Goal: Communication & Community: Answer question/provide support

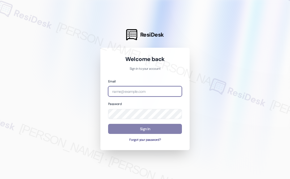
click at [131, 91] on input "email" at bounding box center [145, 91] width 74 height 10
type input "[EMAIL_ADDRESS][PERSON_NAME][PERSON_NAME][DOMAIN_NAME]"
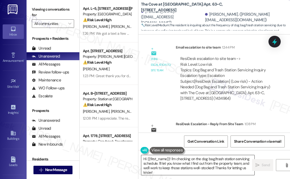
scroll to position [427, 0]
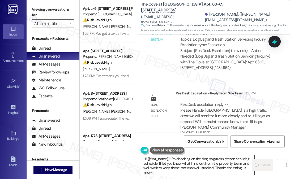
click at [174, 173] on textarea "Hi {{first_name}}! I'm checking on the dog bag/trash station servicing schedule…" at bounding box center [197, 165] width 113 height 20
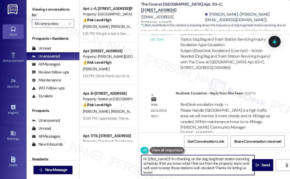
click at [174, 162] on textarea "Hi {{first_name}}! I'm checking on the dog bag/trash station servicing schedule…" at bounding box center [197, 165] width 113 height 20
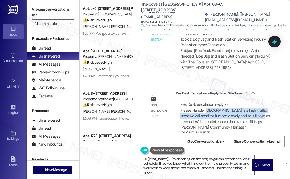
drag, startPoint x: 206, startPoint y: 104, endPoint x: 260, endPoint y: 110, distance: 53.9
click at [260, 110] on div "ResiDesk escalation reply -> Please Handle: [GEOGRAPHIC_DATA] is a high traffic…" at bounding box center [224, 119] width 89 height 34
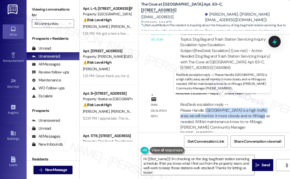
click at [260, 110] on div "ResiDesk escalation reply -> Please Handle: [GEOGRAPHIC_DATA] is a high traffic…" at bounding box center [224, 119] width 89 height 34
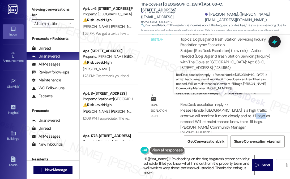
click at [260, 110] on div "ResiDesk escalation reply -> Please Handle: [GEOGRAPHIC_DATA] is a high traffic…" at bounding box center [224, 119] width 89 height 34
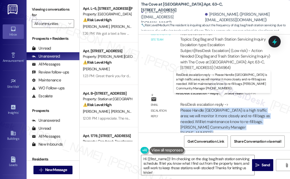
click at [260, 110] on div "ResiDesk escalation reply -> Please Handle: [GEOGRAPHIC_DATA] is a high traffic…" at bounding box center [224, 119] width 89 height 34
click at [239, 110] on div "ResiDesk escalation reply -> Please Handle: [GEOGRAPHIC_DATA] is a high traffic…" at bounding box center [224, 119] width 89 height 34
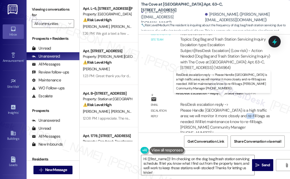
click at [239, 110] on div "ResiDesk escalation reply -> Please Handle: [GEOGRAPHIC_DATA] is a high traffic…" at bounding box center [224, 119] width 89 height 34
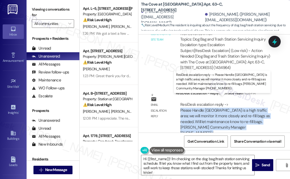
click at [239, 110] on div "ResiDesk escalation reply -> Please Handle: [GEOGRAPHIC_DATA] is a high traffic…" at bounding box center [224, 119] width 89 height 34
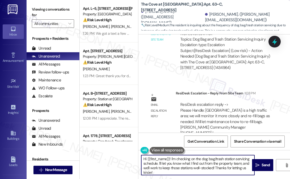
click at [173, 163] on textarea "Hi {{first_name}}! I'm checking on the dog bag/trash station servicing schedule…" at bounding box center [197, 165] width 113 height 20
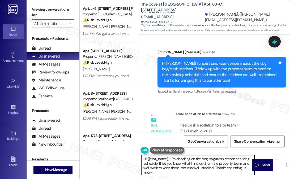
scroll to position [321, 0]
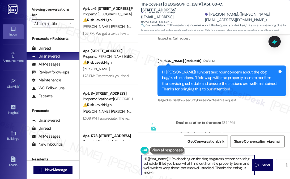
click at [158, 166] on textarea "Hi {{first_name}}! I'm checking on the dog bag/trash station servicing schedule…" at bounding box center [197, 165] width 113 height 20
drag, startPoint x: 171, startPoint y: 169, endPoint x: 172, endPoint y: 158, distance: 10.9
click at [172, 158] on textarea "Hi {{first_name}}! I'm checking on the dog bag/trash station servicing schedule…" at bounding box center [197, 165] width 113 height 20
paste textarea "[GEOGRAPHIC_DATA] is a high traffic area; we will monitor it more closely and r…"
click at [155, 17] on div "[PERSON_NAME]. ([EMAIL_ADDRESS][DOMAIN_NAME])" at bounding box center [172, 17] width 63 height 17
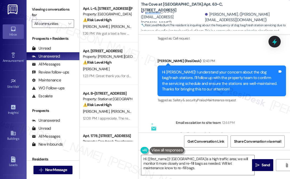
click at [155, 17] on div "[PERSON_NAME]. ([EMAIL_ADDRESS][DOMAIN_NAME])" at bounding box center [172, 17] width 63 height 17
copy div "[PERSON_NAME]"
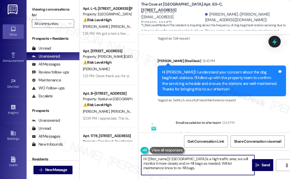
drag, startPoint x: 147, startPoint y: 158, endPoint x: 169, endPoint y: 157, distance: 22.6
click at [169, 157] on textarea "Hi {{first_name}}! [GEOGRAPHIC_DATA] is a high traffic area; we will monitor it…" at bounding box center [197, 165] width 113 height 20
paste textarea "[PERSON_NAME]"
click at [162, 160] on textarea "Hi [PERSON_NAME]! [GEOGRAPHIC_DATA] is a high traffic area; we will monitor it …" at bounding box center [197, 165] width 113 height 20
type textarea "Hi [PERSON_NAME]! According to the team, the [GEOGRAPHIC_DATA] is a high traffi…"
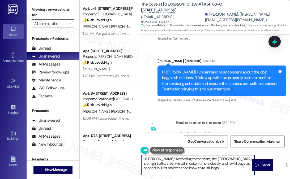
click at [248, 159] on textarea "Hi [PERSON_NAME]! According to the team, the [GEOGRAPHIC_DATA] is a high traffi…" at bounding box center [197, 165] width 113 height 20
click at [236, 161] on textarea "Hi [PERSON_NAME]! According to the team, the [GEOGRAPHIC_DATA] is a high traffi…" at bounding box center [197, 165] width 113 height 20
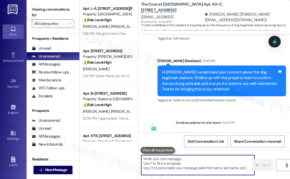
paste textarea "According to the team, the [GEOGRAPHIC_DATA] is a high-traffic area, so we’ll b…"
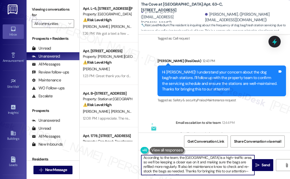
scroll to position [0, 0]
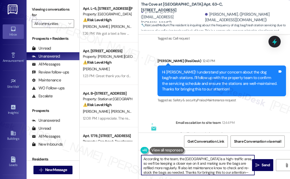
click at [143, 158] on textarea "According to the team, the [GEOGRAPHIC_DATA] is a high-traffic area, so we’ll b…" at bounding box center [197, 165] width 113 height 20
click at [153, 15] on div "[PERSON_NAME]. ([EMAIL_ADDRESS][DOMAIN_NAME])" at bounding box center [172, 17] width 63 height 17
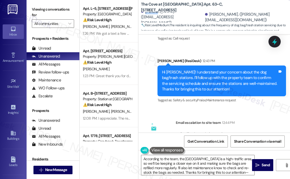
click at [153, 15] on div "[PERSON_NAME]. ([EMAIL_ADDRESS][DOMAIN_NAME])" at bounding box center [172, 17] width 63 height 17
copy div "[PERSON_NAME]"
click at [144, 157] on textarea "According to the team, the [GEOGRAPHIC_DATA] is a high-traffic area, so we’ll b…" at bounding box center [197, 165] width 113 height 20
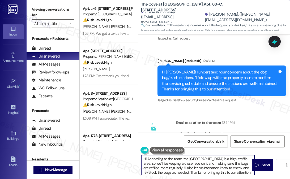
paste textarea "mandaA"
click at [166, 161] on textarea "Hi [PERSON_NAME]! According to the team, the [GEOGRAPHIC_DATA] is a high-traffi…" at bounding box center [197, 165] width 113 height 20
click at [188, 161] on textarea "Hi [PERSON_NAME]! According to the team, the [GEOGRAPHIC_DATA] is a high-traffi…" at bounding box center [197, 165] width 113 height 20
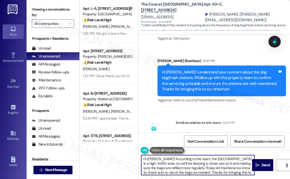
click at [194, 169] on textarea "Hi [PERSON_NAME]! According to the team, the [GEOGRAPHIC_DATA] is a high-traffi…" at bounding box center [197, 165] width 113 height 20
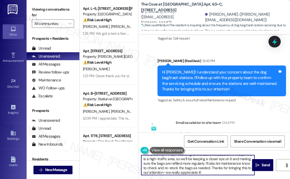
scroll to position [6, 0]
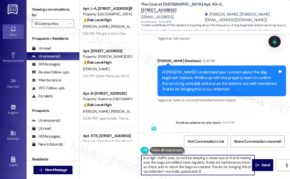
click at [196, 168] on textarea "Hi [PERSON_NAME]! According to the team, the [GEOGRAPHIC_DATA] is a high-traffi…" at bounding box center [197, 165] width 113 height 20
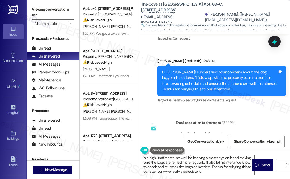
drag, startPoint x: 268, startPoint y: 110, endPoint x: 263, endPoint y: 110, distance: 4.5
click at [268, 116] on div "Email escalation to site team Email escalation to site team 12:44 PM ResiDesk e…" at bounding box center [210, 150] width 136 height 69
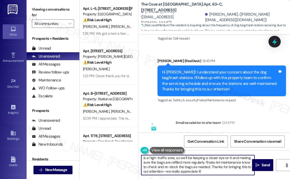
drag, startPoint x: 177, startPoint y: 161, endPoint x: 193, endPoint y: 160, distance: 15.7
click at [193, 160] on textarea "Hi [PERSON_NAME]! According to the team, the [GEOGRAPHIC_DATA] is a high-traffi…" at bounding box center [197, 165] width 113 height 20
click at [244, 162] on textarea "Hi [PERSON_NAME]! According to the team, the [GEOGRAPHIC_DATA] is a high-traffi…" at bounding box center [197, 165] width 113 height 20
click at [188, 168] on textarea "Hi [PERSON_NAME]! According to the team, the [GEOGRAPHIC_DATA] is a high-traffi…" at bounding box center [197, 165] width 113 height 20
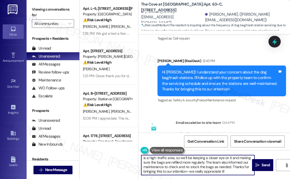
click at [188, 168] on textarea "Hi [PERSON_NAME]! According to the team, the [GEOGRAPHIC_DATA] is a high-traffi…" at bounding box center [197, 165] width 113 height 20
click at [213, 168] on textarea "Hi [PERSON_NAME]! According to the team, the [GEOGRAPHIC_DATA] is a high-traffi…" at bounding box center [197, 165] width 113 height 20
click at [164, 172] on textarea "Hi [PERSON_NAME]! According to the team, the [GEOGRAPHIC_DATA] is a high-traffi…" at bounding box center [197, 165] width 113 height 20
click at [197, 164] on textarea "Hi [PERSON_NAME]! According to the team, the [GEOGRAPHIC_DATA] is a high-traffi…" at bounding box center [197, 165] width 113 height 20
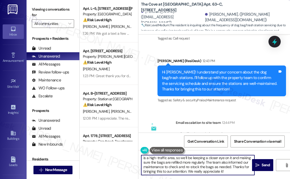
click at [197, 164] on textarea "Hi [PERSON_NAME]! According to the team, the [GEOGRAPHIC_DATA] is a high-traffi…" at bounding box center [197, 165] width 113 height 20
click at [218, 168] on textarea "Hi [PERSON_NAME]! According to the team, the [GEOGRAPHIC_DATA] is a high-traffi…" at bounding box center [197, 165] width 113 height 20
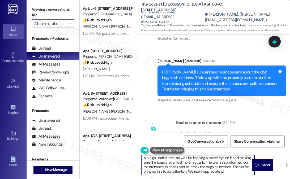
click at [190, 168] on textarea "Hi [PERSON_NAME]! According to the team, the [GEOGRAPHIC_DATA] is a high-traffi…" at bounding box center [197, 165] width 113 height 20
click at [183, 160] on textarea "Hi [PERSON_NAME]! According to the team, the [GEOGRAPHIC_DATA] is a high-traffi…" at bounding box center [197, 165] width 113 height 20
click at [179, 161] on textarea "Hi [PERSON_NAME]! According to the team, the [GEOGRAPHIC_DATA] is a high-traffi…" at bounding box center [197, 165] width 113 height 20
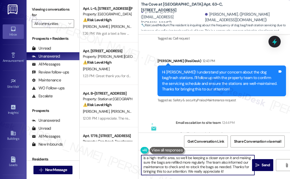
scroll to position [0, 0]
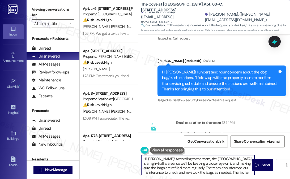
drag, startPoint x: 200, startPoint y: 167, endPoint x: 177, endPoint y: 166, distance: 22.6
click at [177, 166] on textarea "Hi [PERSON_NAME]! According to the team, the [GEOGRAPHIC_DATA] is a high-traffi…" at bounding box center [197, 165] width 113 height 20
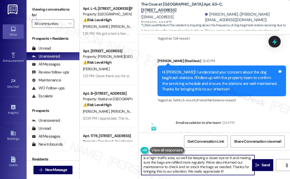
click at [191, 169] on textarea "Hi [PERSON_NAME]! According to the team, the [GEOGRAPHIC_DATA] is a high-traffi…" at bounding box center [197, 165] width 113 height 20
click at [216, 169] on textarea "Hi [PERSON_NAME]! According to the team, the [GEOGRAPHIC_DATA] is a high-traffi…" at bounding box center [197, 165] width 113 height 20
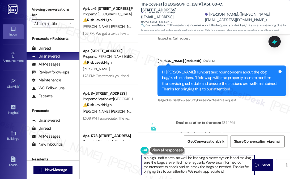
click at [216, 169] on textarea "Hi [PERSON_NAME]! According to the team, the [GEOGRAPHIC_DATA] is a high-traffi…" at bounding box center [197, 165] width 113 height 20
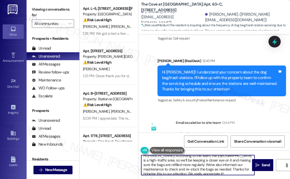
scroll to position [0, 0]
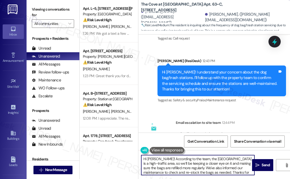
click at [225, 161] on textarea "Hi [PERSON_NAME]! According to the team, the [GEOGRAPHIC_DATA] is a high-traffi…" at bounding box center [197, 165] width 113 height 20
click at [167, 163] on textarea "Hi [PERSON_NAME]! According to the team, the [GEOGRAPHIC_DATA] is a high-traffi…" at bounding box center [197, 165] width 113 height 20
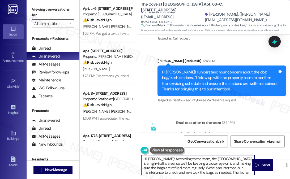
click at [167, 163] on textarea "Hi [PERSON_NAME]! According to the team, the [GEOGRAPHIC_DATA] is a high-traffi…" at bounding box center [197, 165] width 113 height 20
click at [146, 162] on textarea "Hi [PERSON_NAME]! According to the team, the [GEOGRAPHIC_DATA] is a high-traffi…" at bounding box center [197, 165] width 113 height 20
click at [158, 162] on textarea "Hi [PERSON_NAME]! According to the team, the [GEOGRAPHIC_DATA] is a high-traffi…" at bounding box center [197, 165] width 113 height 20
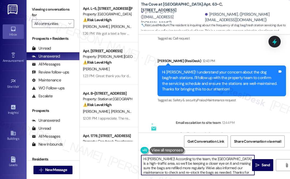
click at [175, 165] on textarea "Hi [PERSON_NAME]! According to the team, the [GEOGRAPHIC_DATA] is a high-traffi…" at bounding box center [197, 165] width 113 height 20
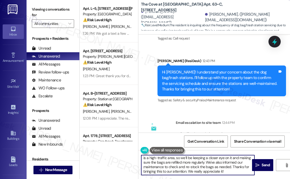
click at [208, 163] on textarea "Hi [PERSON_NAME]! According to the team, the [GEOGRAPHIC_DATA] is a high-traffi…" at bounding box center [197, 165] width 113 height 20
click at [182, 164] on textarea "Hi [PERSON_NAME]! According to the team, the [GEOGRAPHIC_DATA] is a high-traffi…" at bounding box center [197, 165] width 113 height 20
click at [179, 162] on textarea "Hi [PERSON_NAME]! According to the team, the [GEOGRAPHIC_DATA] is a high-traffi…" at bounding box center [197, 165] width 113 height 20
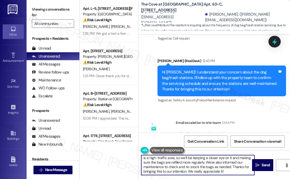
click at [179, 162] on textarea "Hi [PERSON_NAME]! According to the team, the [GEOGRAPHIC_DATA] is a high-traffi…" at bounding box center [197, 165] width 113 height 20
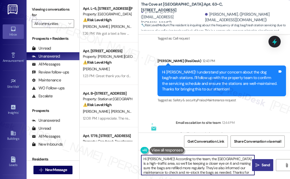
type textarea "Hi [PERSON_NAME]! According to the team, the [GEOGRAPHIC_DATA] is a high-traffi…"
click at [260, 166] on span " Send" at bounding box center [262, 165] width 17 height 6
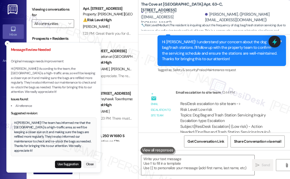
scroll to position [427, 0]
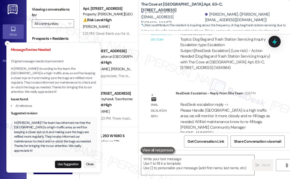
click at [45, 136] on div "Hi [PERSON_NAME]! The team has informed me that the [GEOGRAPHIC_DATA] is a high…" at bounding box center [53, 137] width 79 height 33
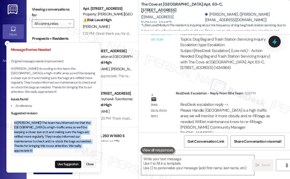
click at [45, 136] on div "Hi [PERSON_NAME]! The team has informed me that the [GEOGRAPHIC_DATA] is a high…" at bounding box center [53, 137] width 79 height 33
click at [69, 164] on button "Use Suggestion" at bounding box center [68, 164] width 26 height 7
type textarea "Hi [PERSON_NAME]! The team has informed me that the [GEOGRAPHIC_DATA] is a high…"
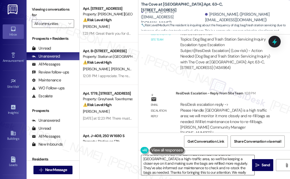
scroll to position [6, 0]
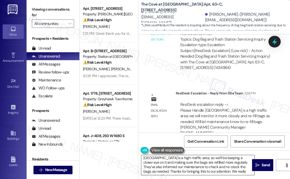
click at [191, 167] on textarea "Hi [PERSON_NAME]! The team has informed me that the [GEOGRAPHIC_DATA] is a high…" at bounding box center [197, 165] width 113 height 20
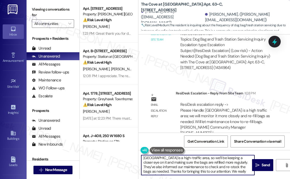
click at [191, 167] on textarea "Hi [PERSON_NAME]! The team has informed me that the [GEOGRAPHIC_DATA] is a high…" at bounding box center [197, 165] width 113 height 20
click at [224, 166] on textarea "Hi [PERSON_NAME]! The team has informed me that the [GEOGRAPHIC_DATA] is a high…" at bounding box center [197, 165] width 113 height 20
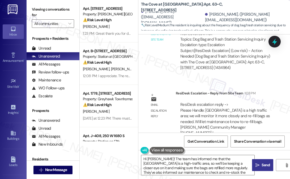
click at [264, 164] on span "Send" at bounding box center [266, 165] width 8 height 6
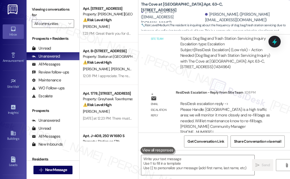
scroll to position [487, 0]
